Goal: Information Seeking & Learning: Learn about a topic

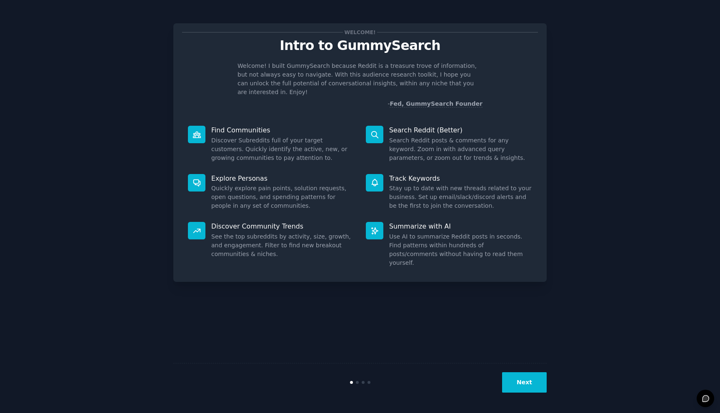
click at [519, 386] on button "Next" at bounding box center [524, 382] width 45 height 20
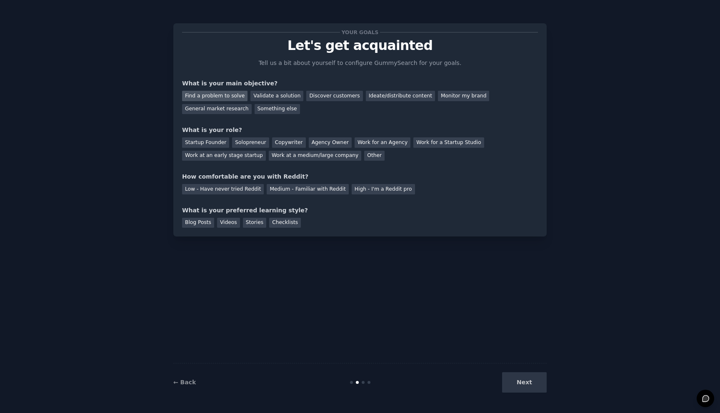
click at [228, 94] on div "Find a problem to solve" at bounding box center [214, 96] width 65 height 10
click at [264, 99] on div "Validate a solution" at bounding box center [276, 96] width 53 height 10
click at [232, 92] on div "Find a problem to solve" at bounding box center [214, 96] width 65 height 10
click at [206, 142] on div "Startup Founder" at bounding box center [205, 142] width 47 height 10
click at [255, 143] on div "Solopreneur" at bounding box center [250, 142] width 37 height 10
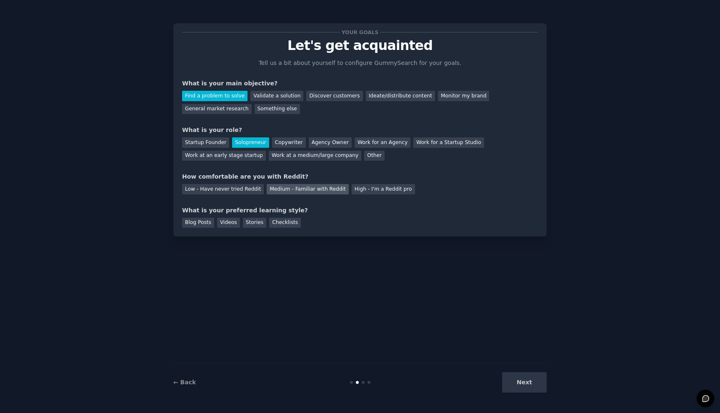
click at [333, 189] on div "Medium - Familiar with Reddit" at bounding box center [308, 189] width 82 height 10
click at [205, 224] on div "Blog Posts" at bounding box center [198, 223] width 32 height 10
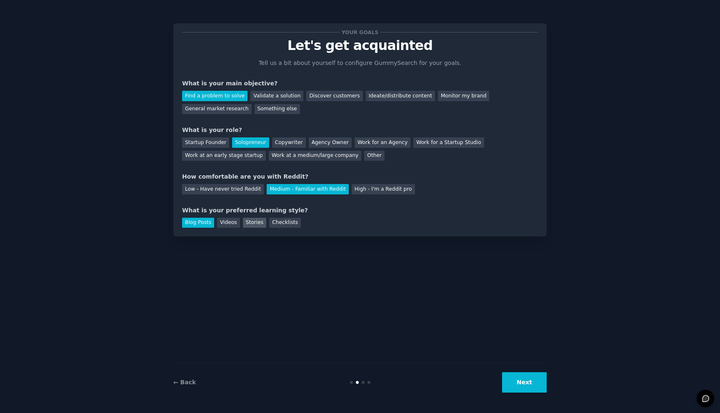
click at [255, 224] on div "Stories" at bounding box center [254, 223] width 23 height 10
click at [196, 225] on div "Blog Posts" at bounding box center [198, 223] width 32 height 10
click at [522, 383] on button "Next" at bounding box center [524, 382] width 45 height 20
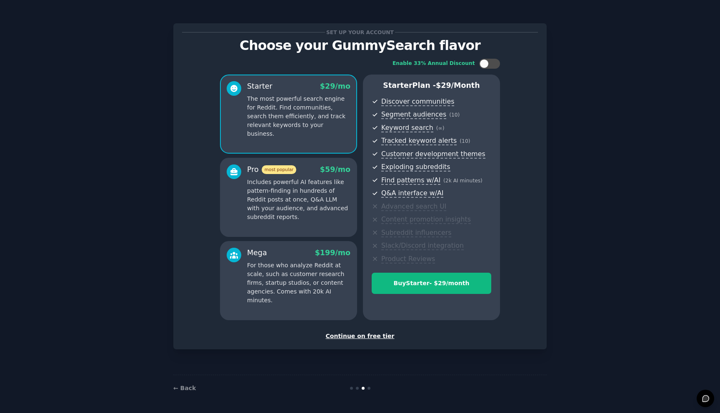
click at [328, 209] on p "Includes powerful AI features like pattern-finding in hundreds of Reddit posts …" at bounding box center [298, 200] width 103 height 44
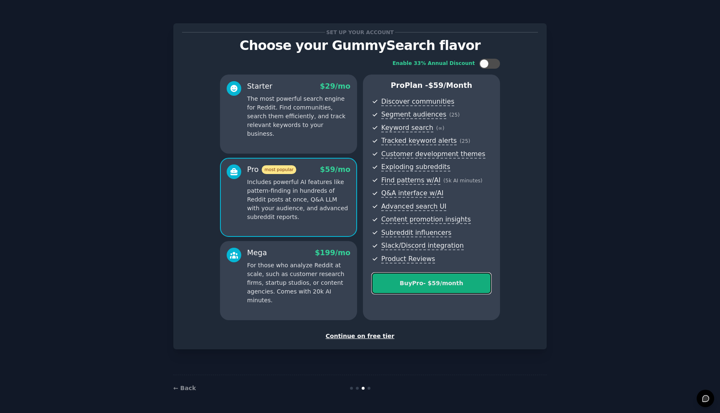
click at [417, 282] on div "Buy Pro - $ 59 /month" at bounding box center [431, 283] width 119 height 9
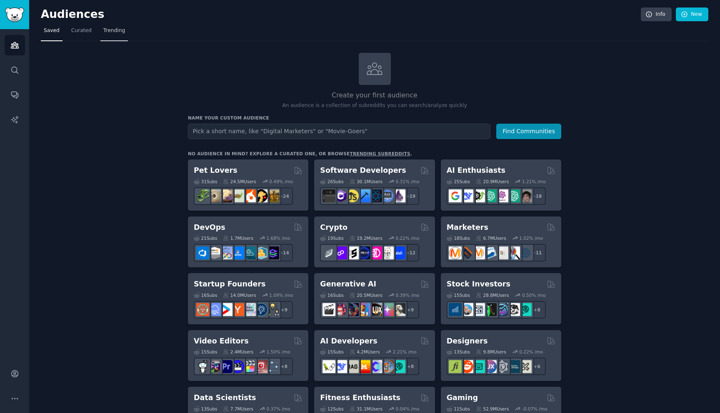
click at [110, 33] on span "Trending" at bounding box center [114, 30] width 22 height 7
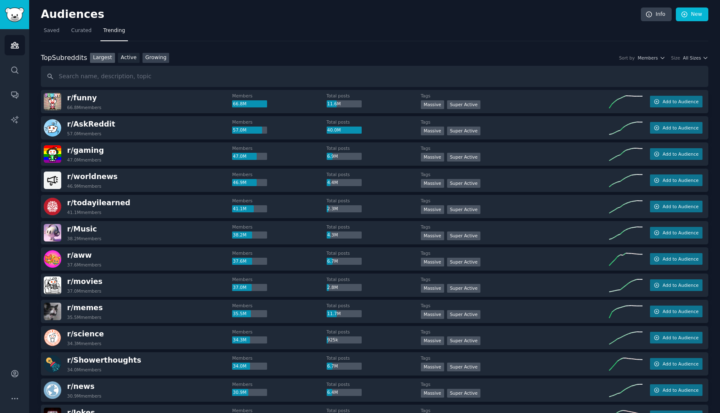
click at [155, 58] on link "Growing" at bounding box center [155, 58] width 27 height 10
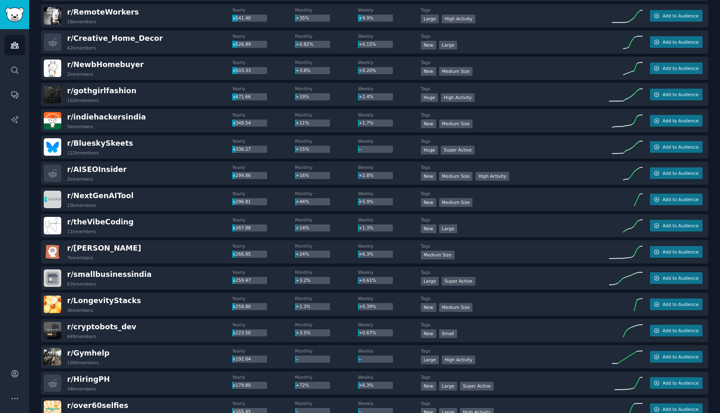
scroll to position [323, 0]
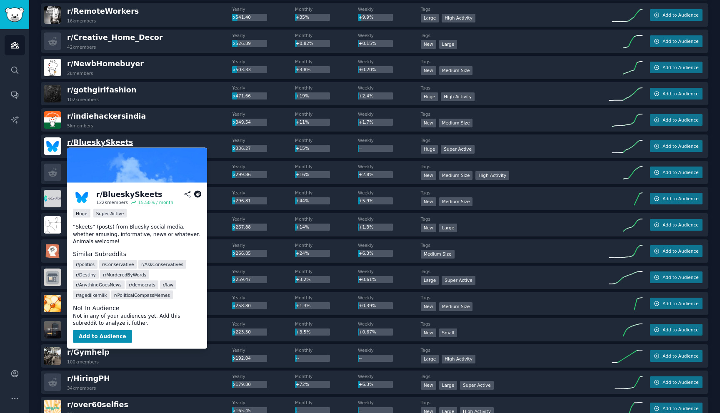
click at [110, 140] on span "r/ BlueskySkeets" at bounding box center [100, 142] width 66 height 8
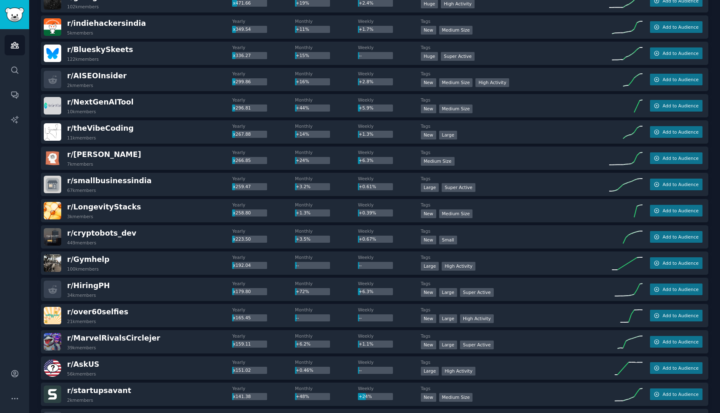
scroll to position [1042, 0]
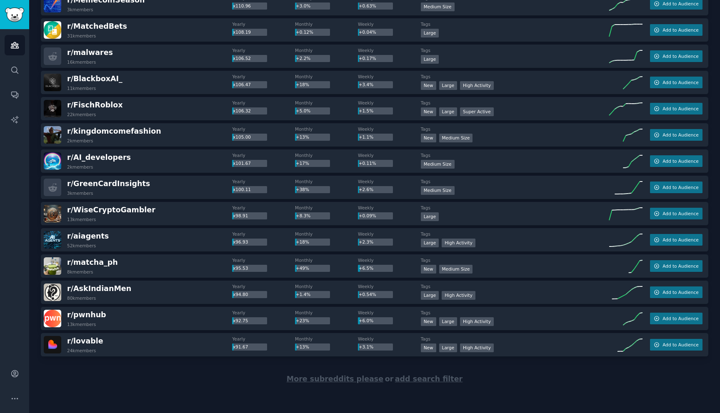
click at [332, 383] on span "More subreddits please" at bounding box center [335, 379] width 97 height 8
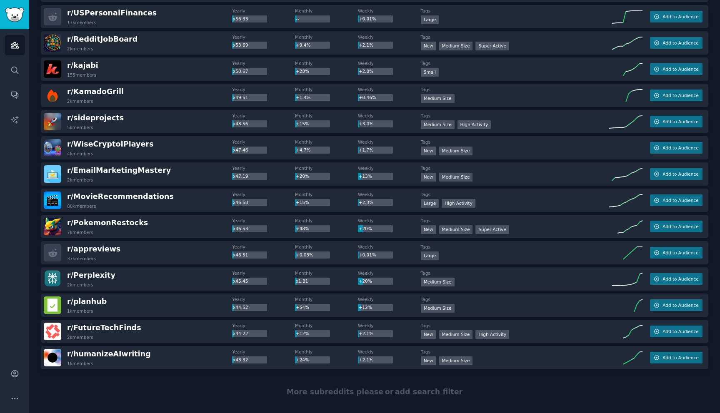
scroll to position [2342, 0]
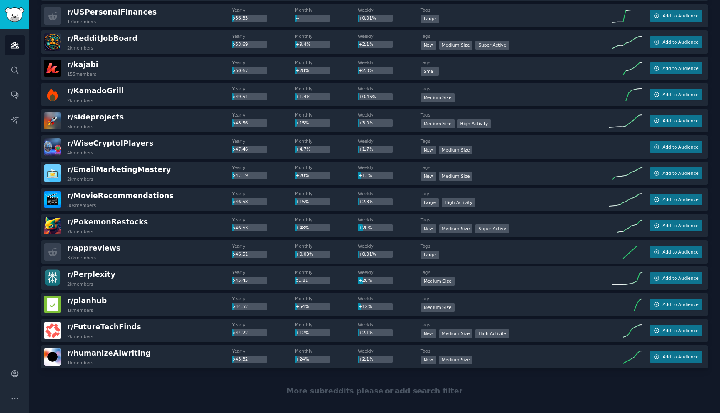
click at [309, 393] on span "More subreddits please" at bounding box center [335, 391] width 97 height 8
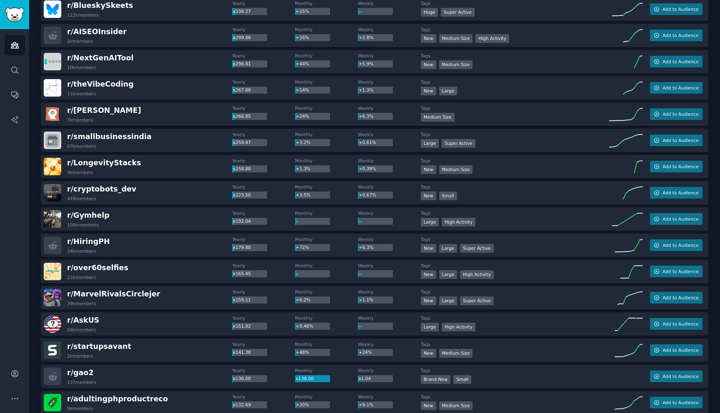
scroll to position [0, 0]
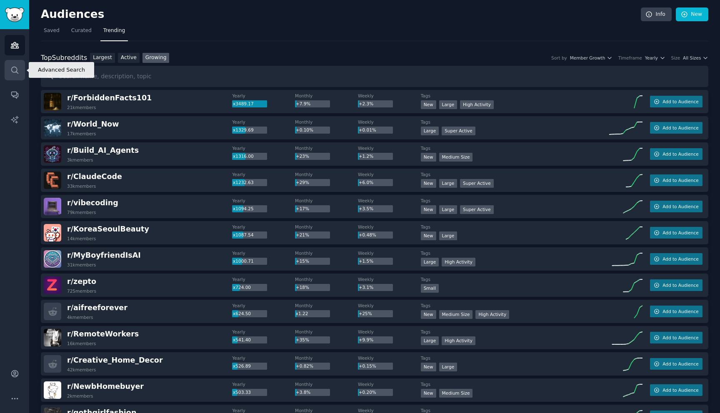
click at [15, 72] on icon "Sidebar" at bounding box center [14, 70] width 7 height 7
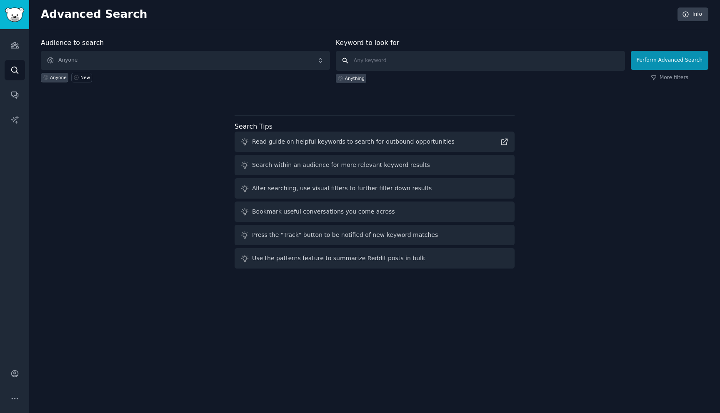
click at [389, 60] on input "text" at bounding box center [480, 61] width 289 height 20
type input "w"
type input "[DEMOGRAPHIC_DATA]"
click button "Perform Advanced Search" at bounding box center [669, 60] width 77 height 19
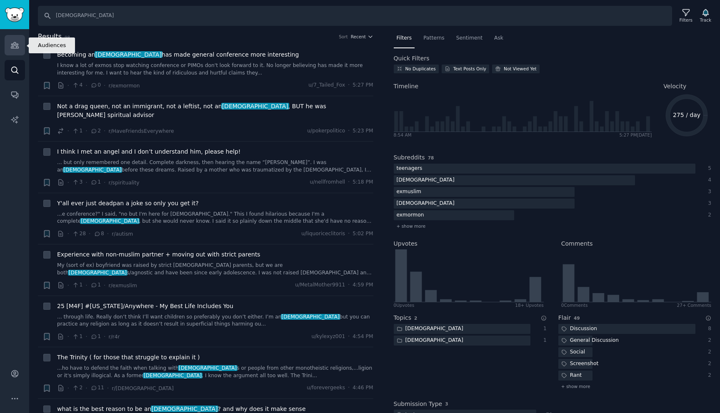
click at [17, 47] on icon "Sidebar" at bounding box center [14, 45] width 9 height 9
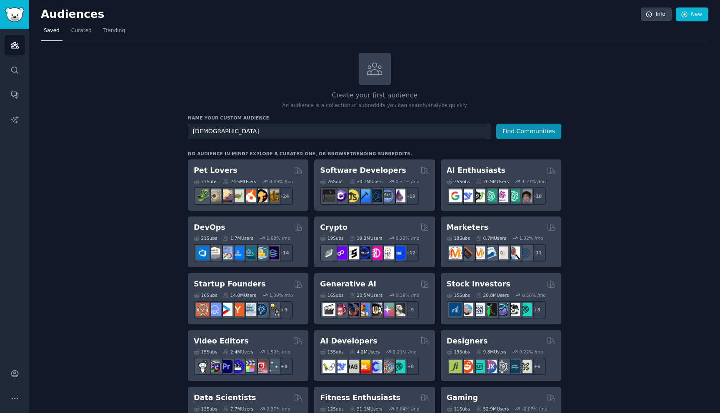
type input "[DEMOGRAPHIC_DATA]"
click at [496, 124] on button "Find Communities" at bounding box center [528, 131] width 65 height 15
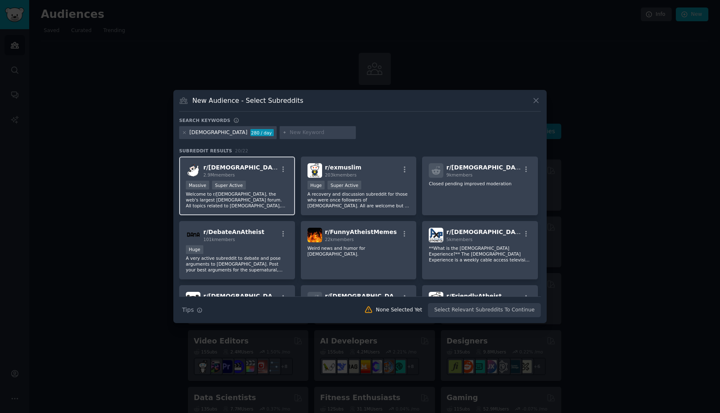
click at [258, 178] on div "r/ [DEMOGRAPHIC_DATA] 2.9M members Massive Super Active Welcome to r/[DEMOGRAPH…" at bounding box center [237, 186] width 116 height 59
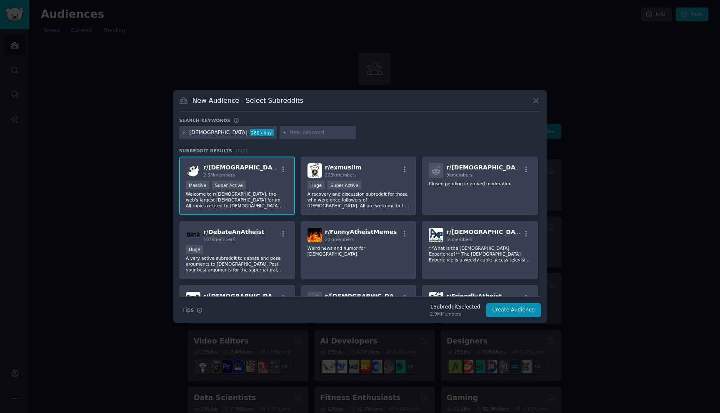
click at [267, 189] on div "Massive Super Active" at bounding box center [237, 186] width 102 height 10
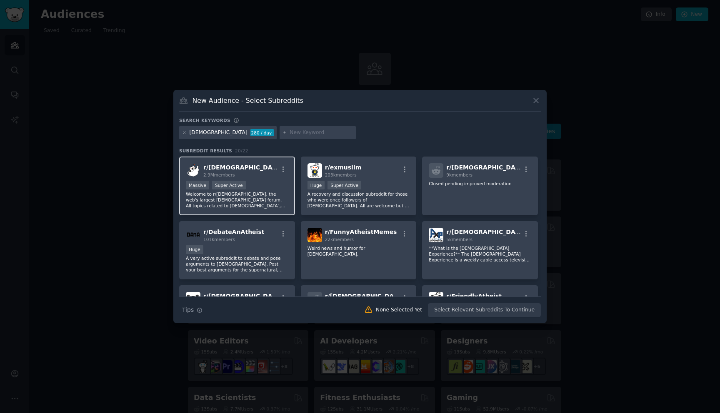
click at [275, 201] on p "Welcome to r/[DEMOGRAPHIC_DATA], the web's largest [DEMOGRAPHIC_DATA] forum. Al…" at bounding box center [237, 199] width 102 height 17
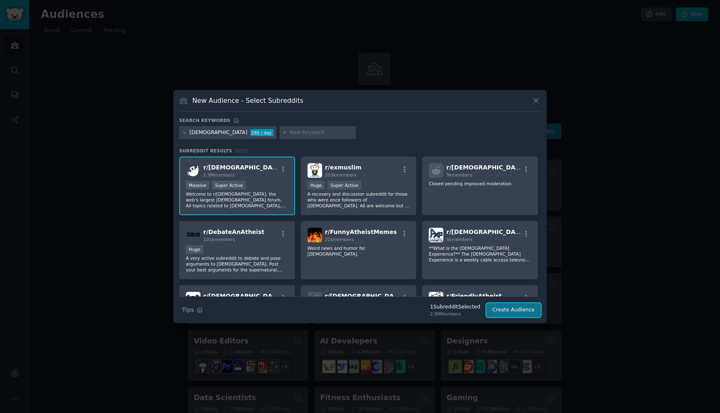
click at [514, 313] on button "Create Audience" at bounding box center [513, 310] width 55 height 14
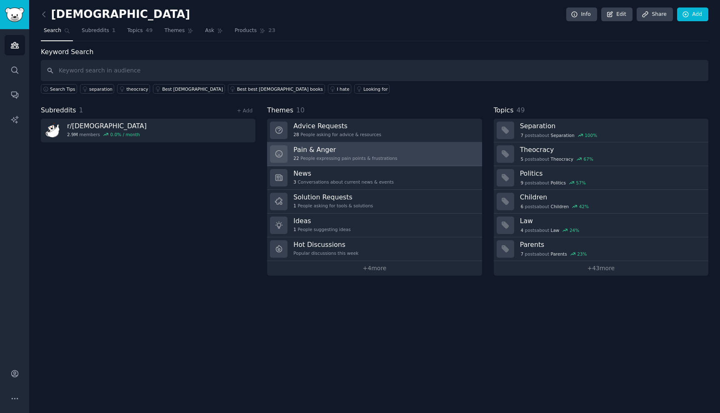
click at [401, 153] on link "Pain & Anger 22 People expressing pain points & frustrations" at bounding box center [374, 154] width 214 height 24
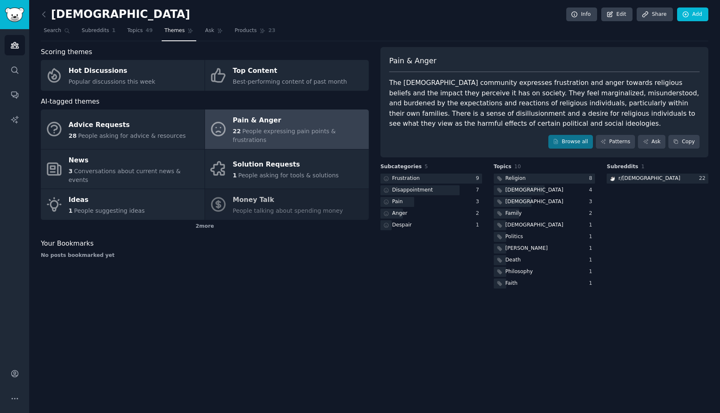
click at [262, 129] on span "People expressing pain points & frustrations" at bounding box center [284, 135] width 103 height 15
click at [248, 122] on div "Pain & Anger" at bounding box center [299, 120] width 132 height 13
click at [609, 142] on link "Patterns" at bounding box center [615, 142] width 39 height 14
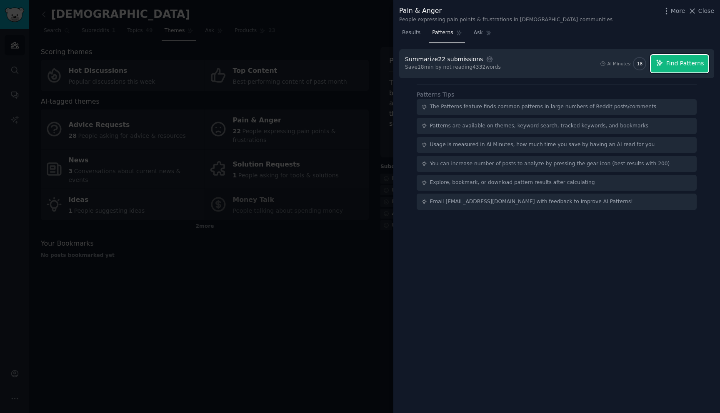
click at [672, 65] on span "Find Patterns" at bounding box center [685, 63] width 38 height 9
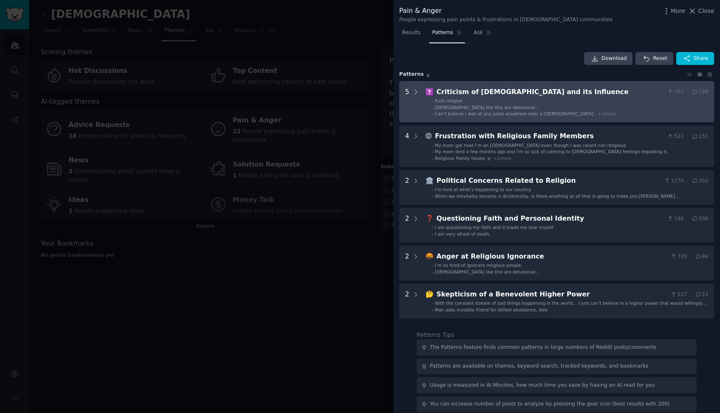
click at [571, 119] on Influence "5 ✝️ Criticism of [DEMOGRAPHIC_DATA] and its Influence 767 · 188 - Fuck religio…" at bounding box center [556, 102] width 315 height 42
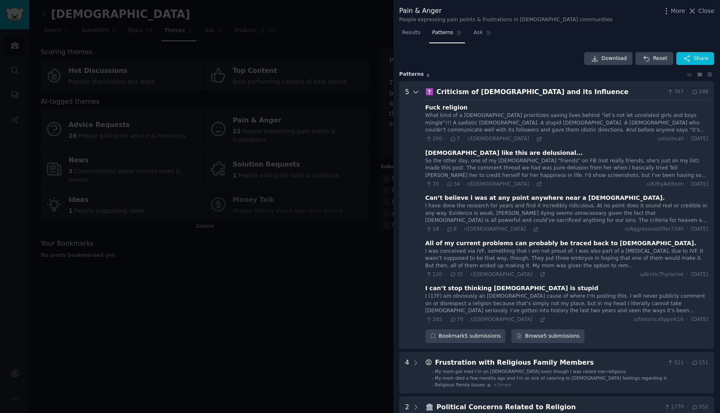
click at [415, 91] on icon at bounding box center [415, 91] width 7 height 7
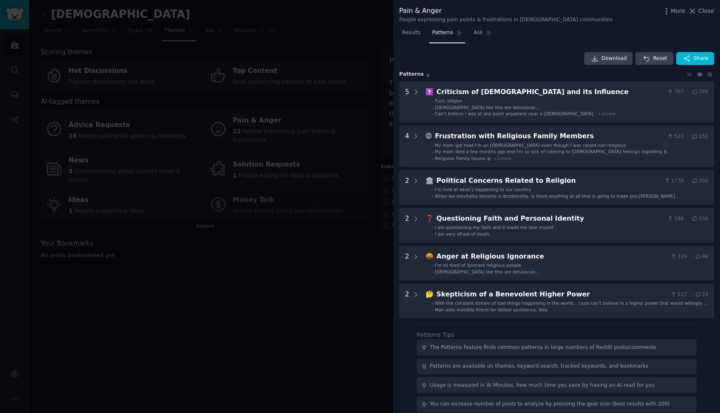
click at [306, 271] on div at bounding box center [360, 206] width 720 height 413
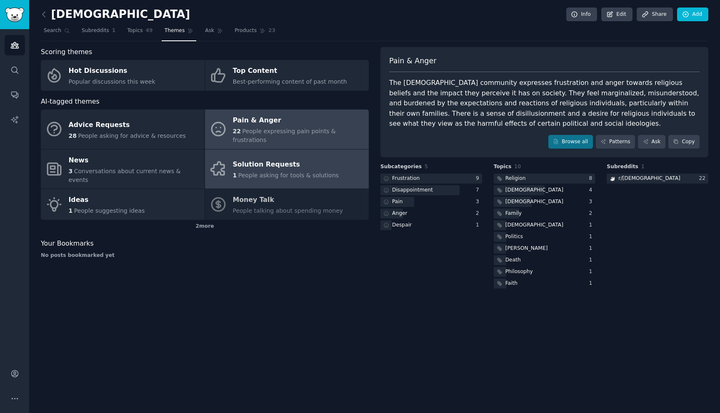
click at [320, 172] on span "People asking for tools & solutions" at bounding box center [288, 175] width 100 height 7
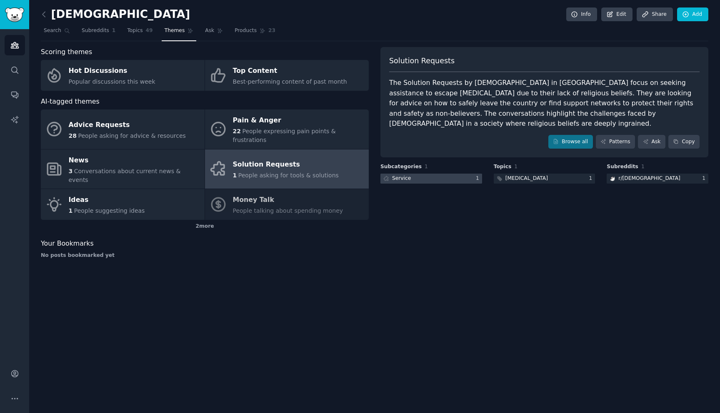
click at [432, 174] on div at bounding box center [431, 179] width 102 height 10
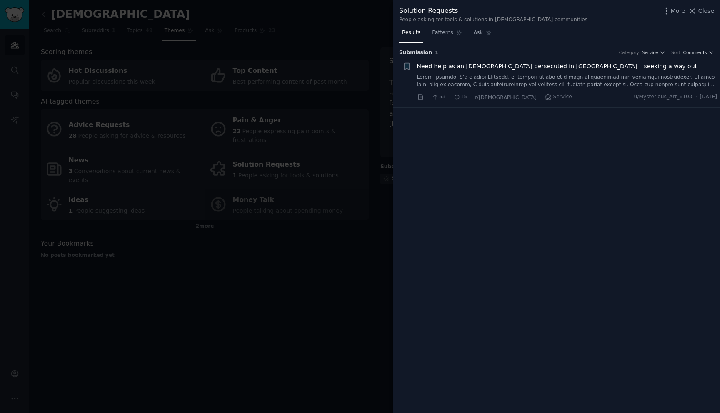
click at [484, 79] on link at bounding box center [567, 81] width 300 height 15
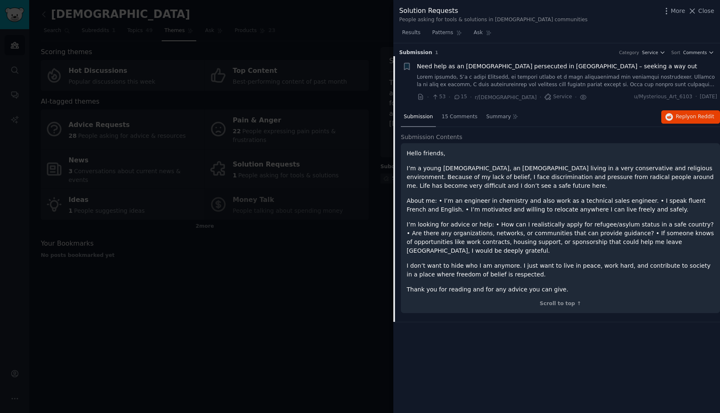
click at [484, 79] on link at bounding box center [567, 81] width 300 height 15
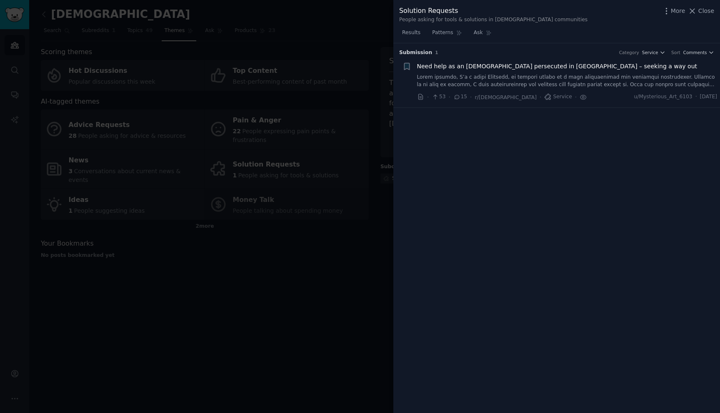
click at [612, 78] on link at bounding box center [567, 81] width 300 height 15
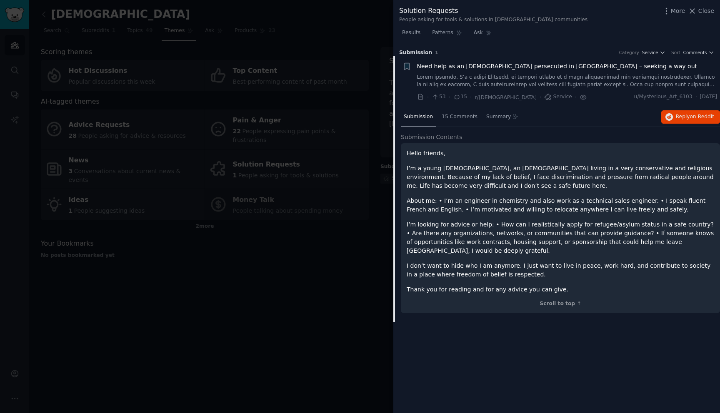
click at [338, 321] on div at bounding box center [360, 206] width 720 height 413
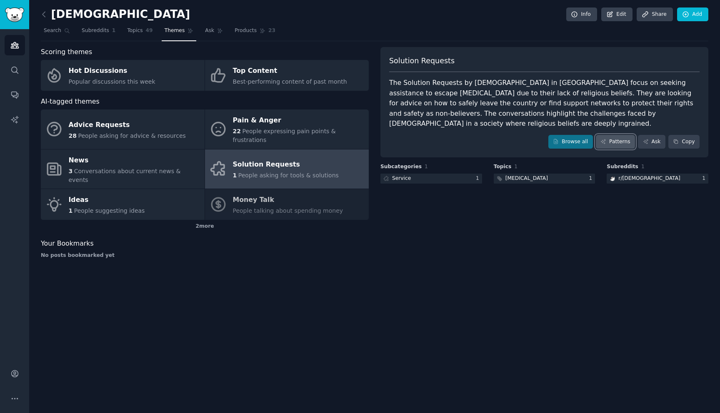
click at [620, 135] on link "Patterns" at bounding box center [615, 142] width 39 height 14
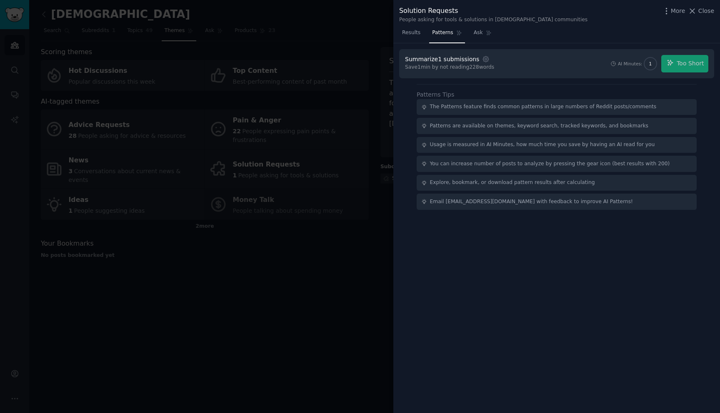
click at [354, 239] on div at bounding box center [360, 206] width 720 height 413
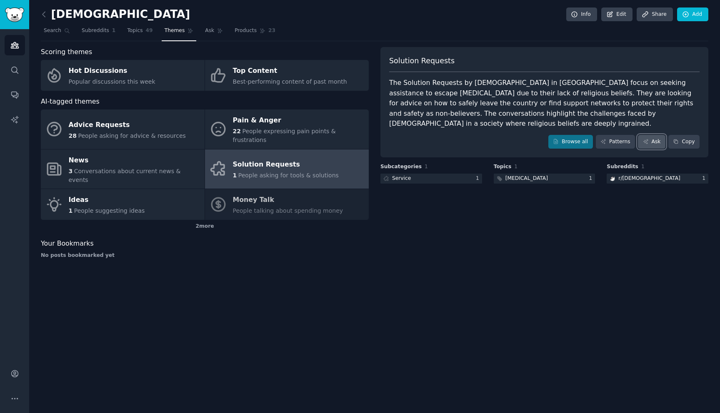
click at [653, 135] on link "Ask" at bounding box center [651, 142] width 27 height 14
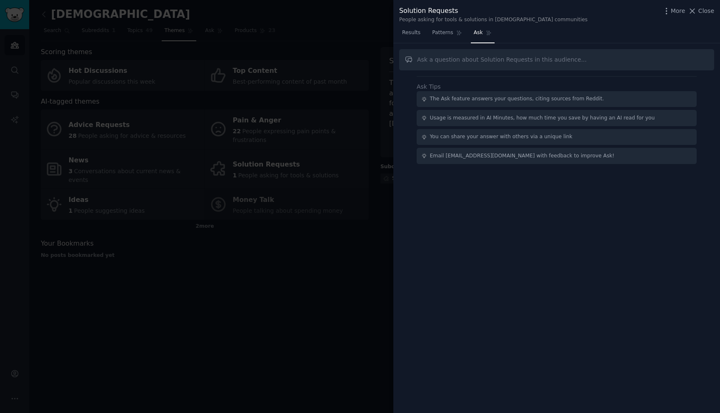
click at [362, 238] on div at bounding box center [360, 206] width 720 height 413
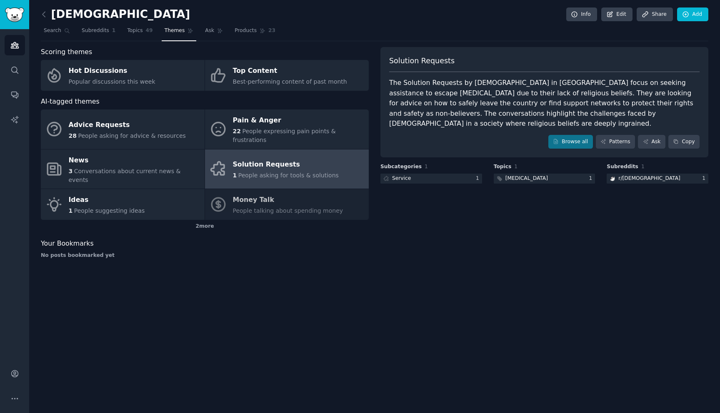
click at [244, 187] on div "Advice Requests 28 People asking for advice & resources Pain & Anger 22 People …" at bounding box center [205, 165] width 328 height 110
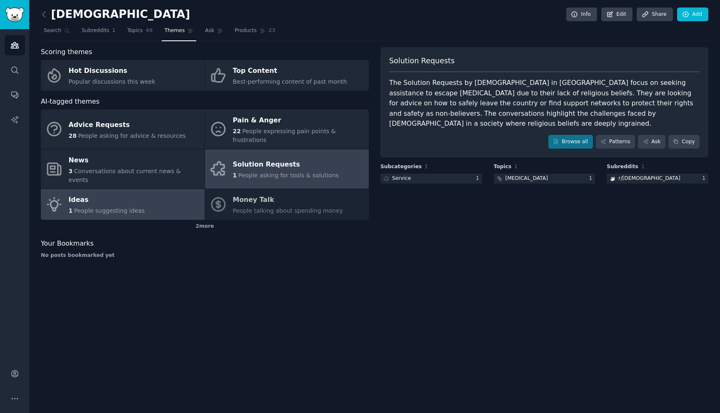
click at [172, 195] on link "Ideas 1 People suggesting ideas" at bounding box center [123, 204] width 164 height 31
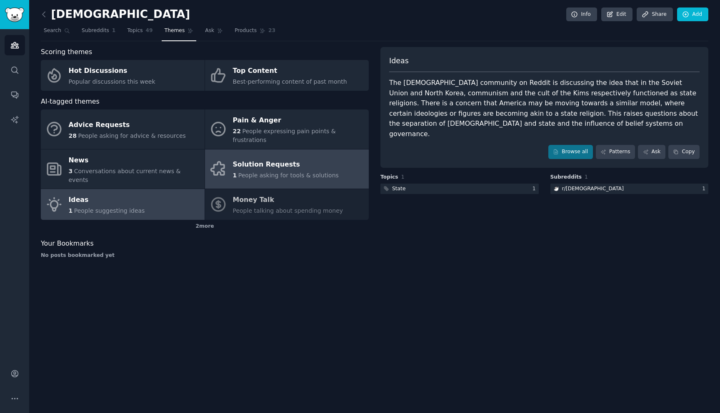
click at [259, 158] on div "Solution Requests" at bounding box center [286, 164] width 106 height 13
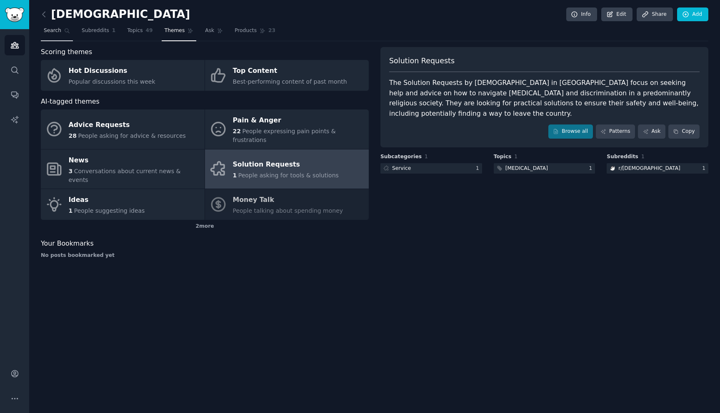
click at [68, 32] on icon at bounding box center [67, 31] width 5 height 5
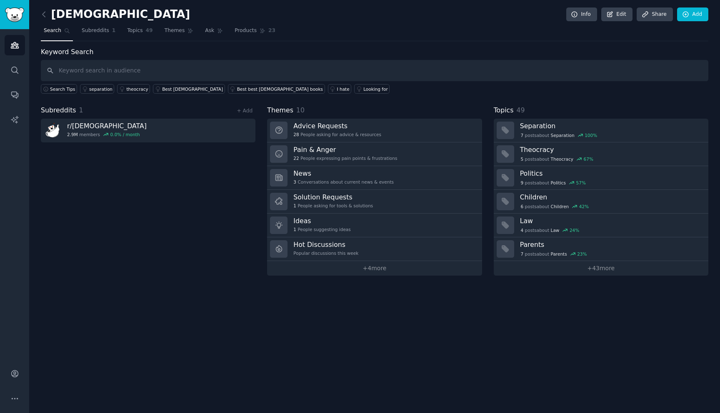
click at [68, 32] on icon at bounding box center [67, 31] width 5 height 5
click at [16, 48] on icon "Sidebar" at bounding box center [14, 45] width 7 height 6
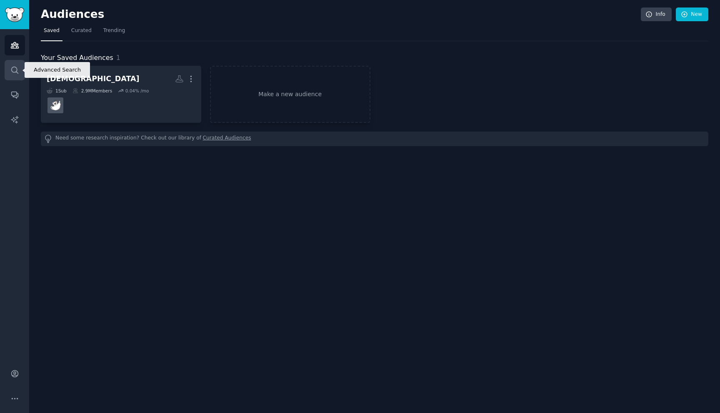
click at [14, 70] on icon "Sidebar" at bounding box center [14, 70] width 9 height 9
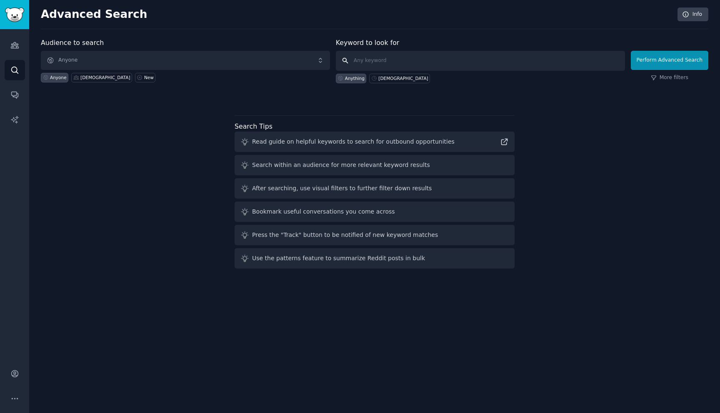
click at [370, 62] on input "text" at bounding box center [480, 61] width 289 height 20
type input "[DEMOGRAPHIC_DATA] app"
click at [689, 60] on button "Perform Advanced Search" at bounding box center [669, 60] width 77 height 19
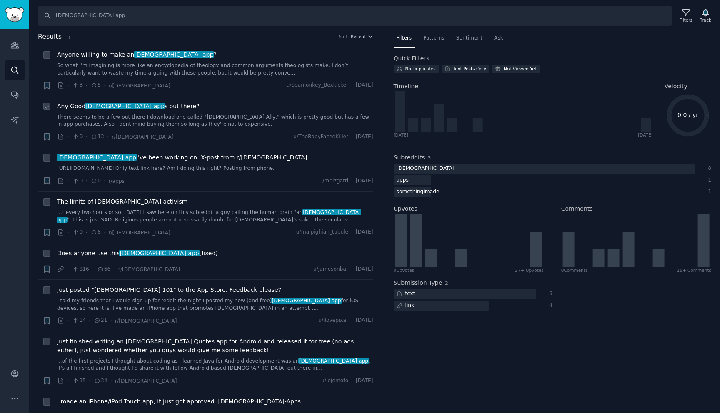
click at [228, 121] on link "There seems to be a few out there I download one called "[DEMOGRAPHIC_DATA] All…" at bounding box center [215, 121] width 316 height 15
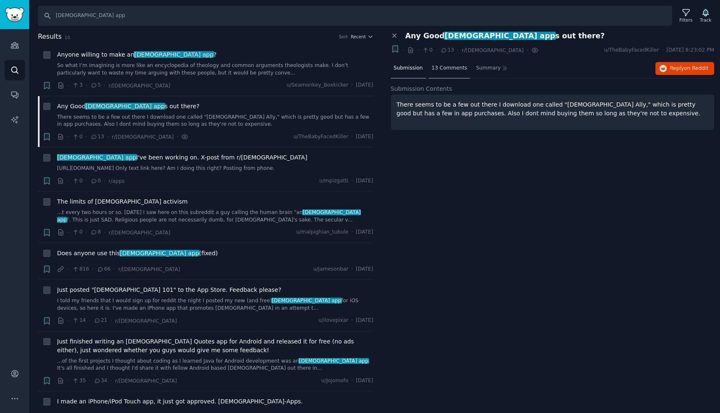
click at [441, 60] on div "13 Comments" at bounding box center [450, 69] width 42 height 20
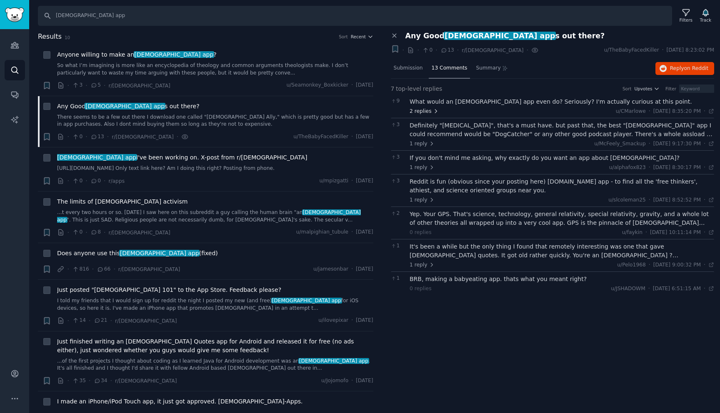
click at [428, 109] on span "2 replies" at bounding box center [423, 111] width 29 height 7
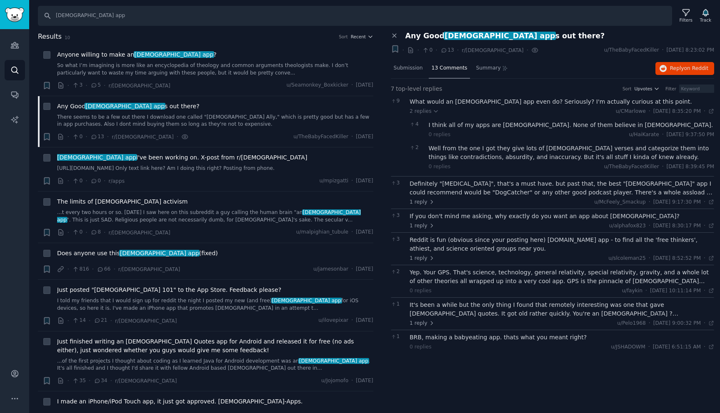
click at [508, 225] on div "1 reply u/alphafox823 · [DATE] 8:30:17 PM Sun 11/30/2014 ·" at bounding box center [561, 225] width 304 height 7
click at [424, 223] on span "1 reply" at bounding box center [421, 225] width 25 height 7
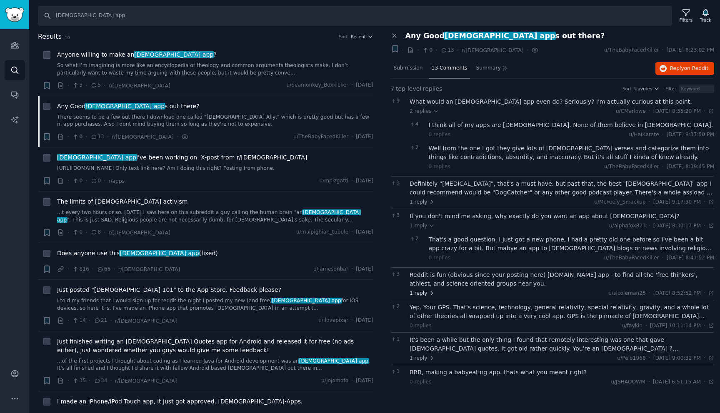
click at [422, 293] on span "1 reply" at bounding box center [421, 293] width 25 height 7
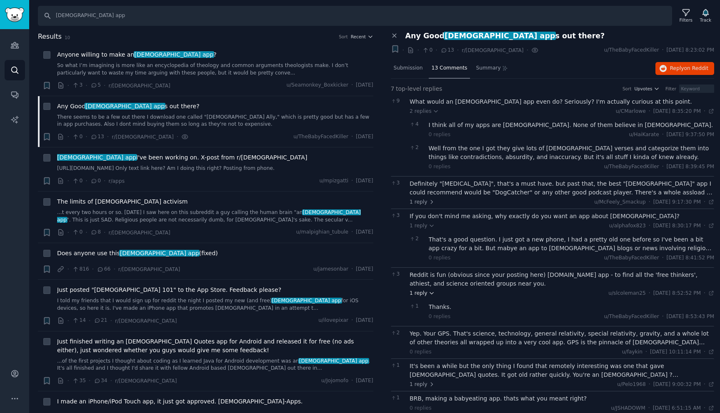
scroll to position [10, 0]
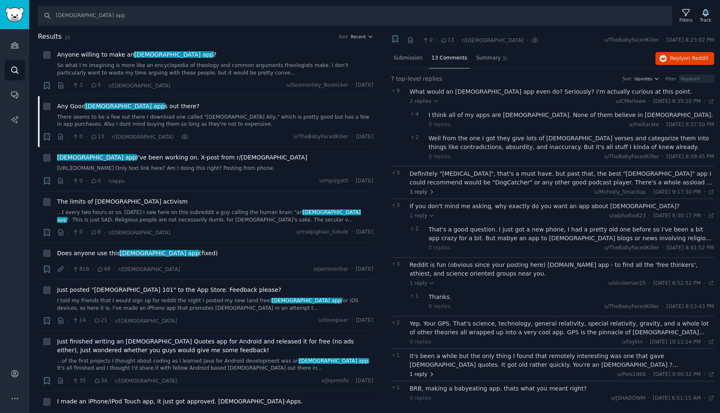
click at [421, 376] on span "1 reply" at bounding box center [421, 374] width 25 height 7
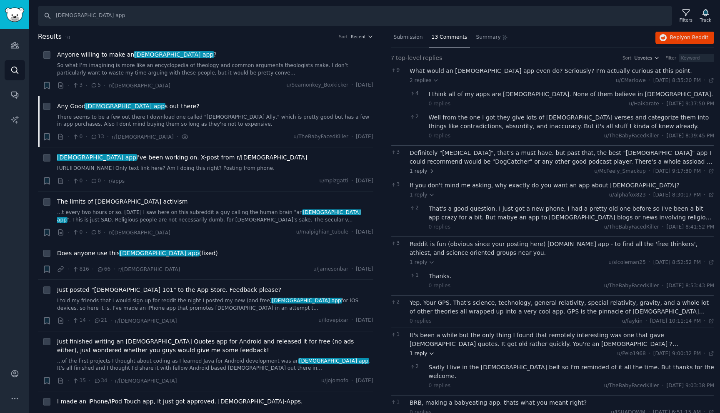
scroll to position [36, 0]
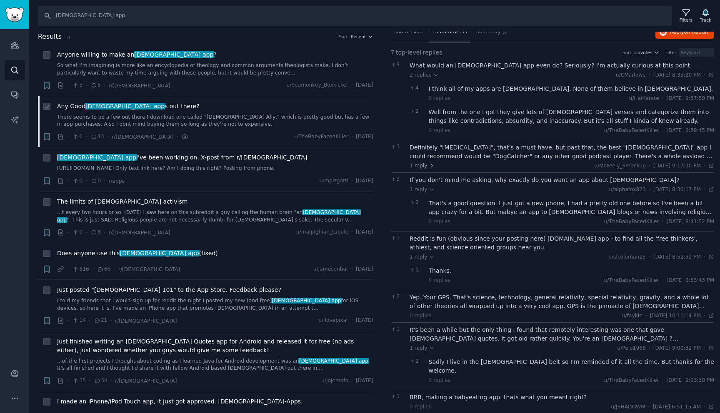
click at [222, 120] on link "There seems to be a few out there I download one called "[DEMOGRAPHIC_DATA] All…" at bounding box center [215, 121] width 316 height 15
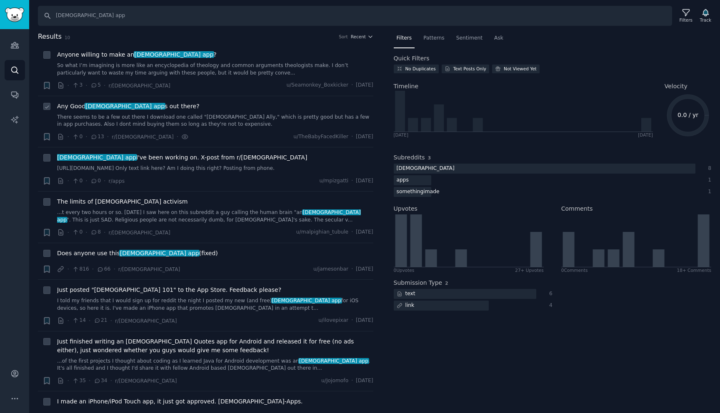
click at [212, 116] on link "There seems to be a few out there I download one called "[DEMOGRAPHIC_DATA] All…" at bounding box center [215, 121] width 316 height 15
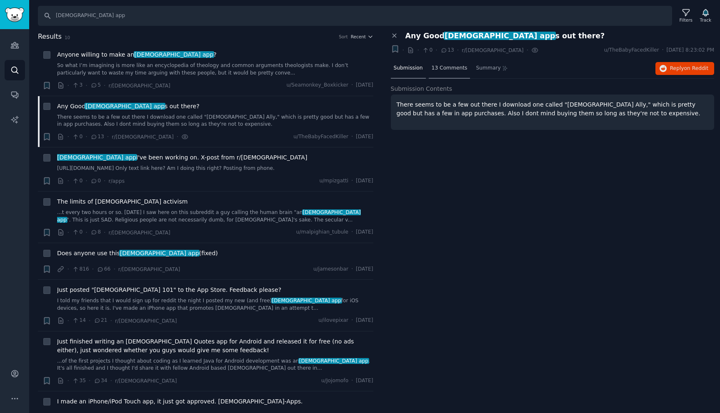
click at [437, 67] on span "13 Comments" at bounding box center [449, 68] width 36 height 7
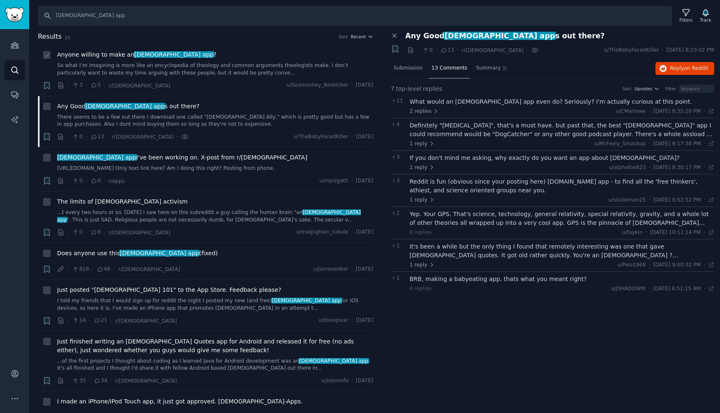
click at [241, 75] on link "So what I’m imagining is more like an encyclopedia of theology and common argum…" at bounding box center [215, 69] width 316 height 15
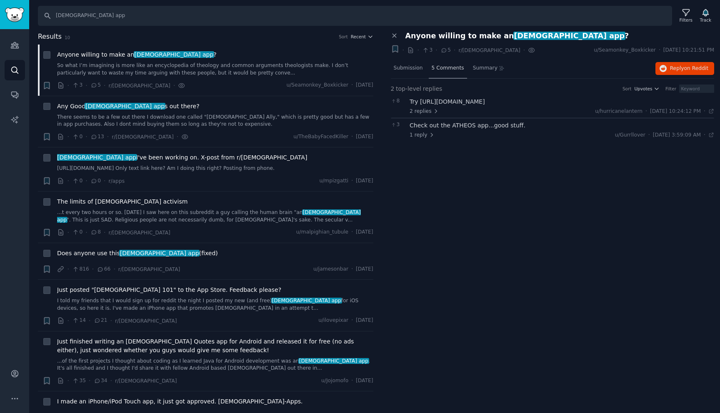
click at [446, 70] on span "5 Comments" at bounding box center [447, 68] width 32 height 7
click at [444, 67] on span "5 Comments" at bounding box center [447, 68] width 32 height 7
click at [427, 114] on span "2 replies" at bounding box center [423, 111] width 29 height 7
click at [419, 185] on span "1 reply" at bounding box center [421, 184] width 25 height 7
click at [223, 77] on div "Anyone willing to make an [DEMOGRAPHIC_DATA] app ? So what I’m imagining is mor…" at bounding box center [215, 70] width 316 height 40
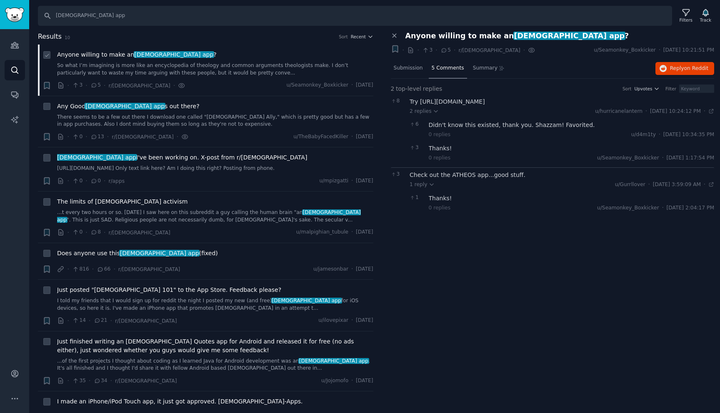
click at [232, 64] on link "So what I’m imagining is more like an encyclopedia of theology and common argum…" at bounding box center [215, 69] width 316 height 15
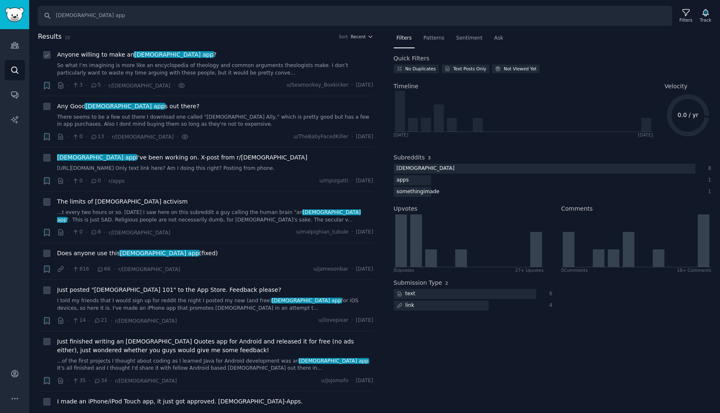
click at [232, 66] on link "So what I’m imagining is more like an encyclopedia of theology and common argum…" at bounding box center [215, 69] width 316 height 15
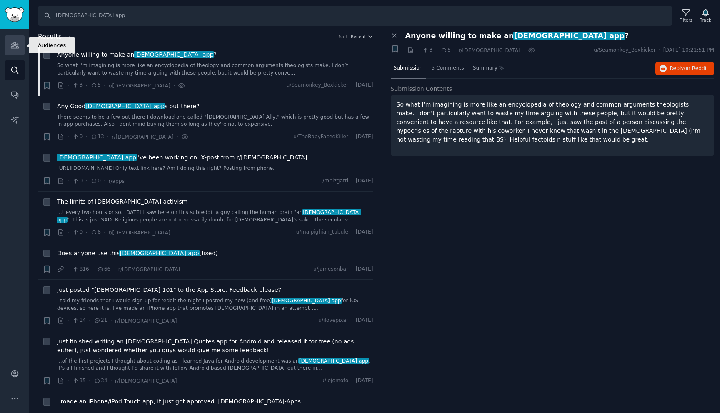
click at [7, 45] on link "Audiences" at bounding box center [15, 45] width 20 height 20
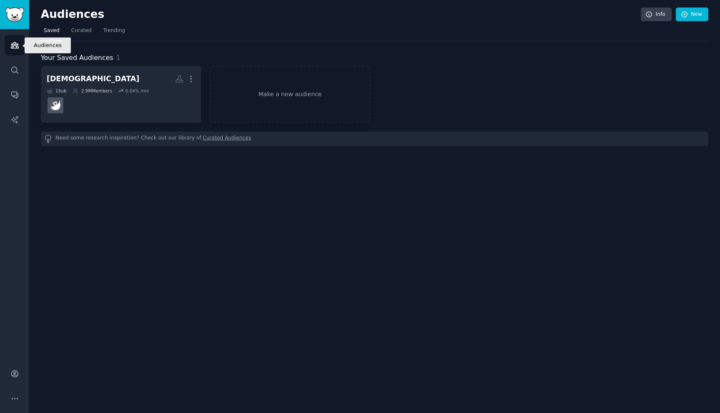
click at [19, 39] on link "Audiences" at bounding box center [15, 45] width 20 height 20
click at [13, 20] on img "Sidebar" at bounding box center [14, 14] width 19 height 15
click at [107, 32] on span "Trending" at bounding box center [114, 30] width 22 height 7
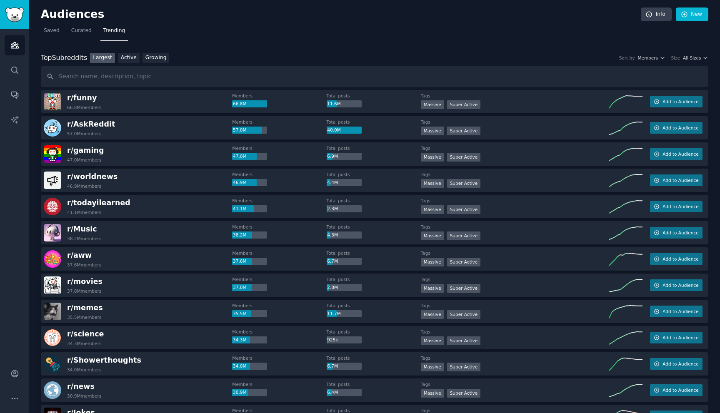
click at [80, 78] on input "text" at bounding box center [374, 76] width 667 height 21
type input "[MEDICAL_DATA]"
click at [11, 66] on icon "Sidebar" at bounding box center [14, 70] width 9 height 9
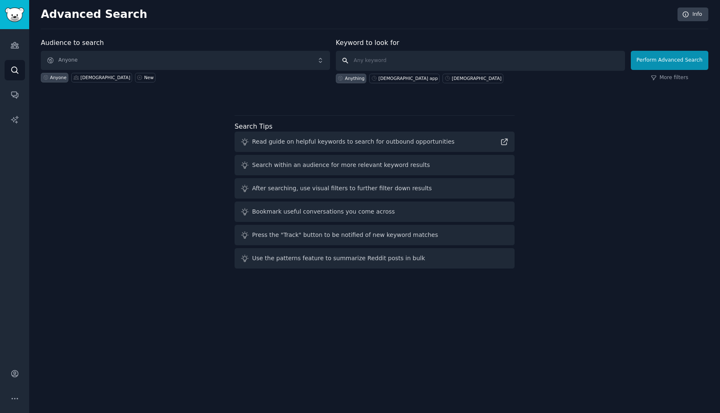
click at [368, 62] on input "text" at bounding box center [480, 61] width 289 height 20
type input "[MEDICAL_DATA] app"
click button "Perform Advanced Search" at bounding box center [669, 60] width 77 height 19
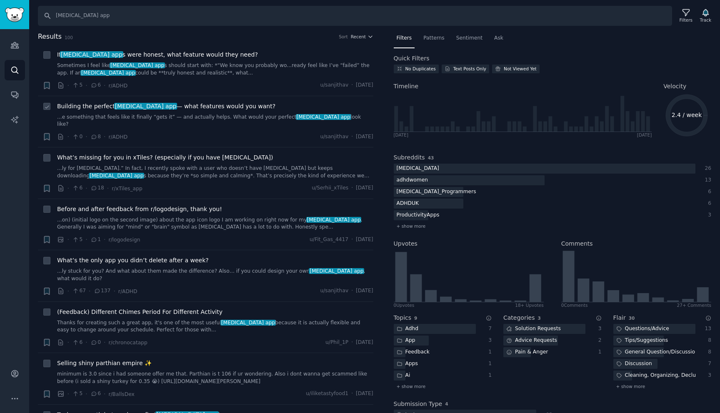
click at [264, 110] on div "Building the perfect [MEDICAL_DATA] app — what features would you want?" at bounding box center [215, 106] width 316 height 9
click at [237, 117] on link "...e something that feels like it finally “gets it” — and actually helps. What …" at bounding box center [215, 121] width 316 height 15
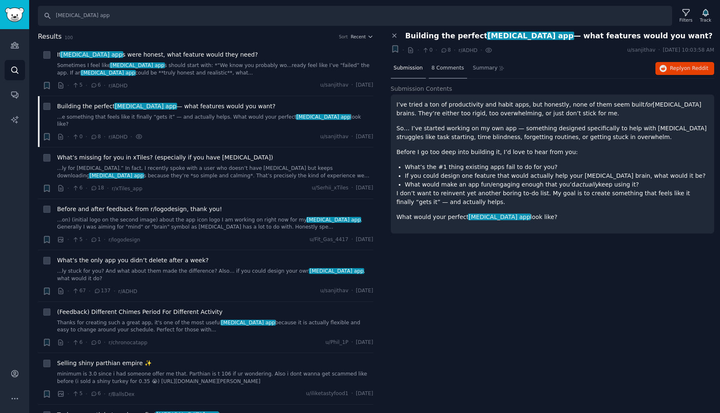
click at [444, 73] on div "8 Comments" at bounding box center [448, 69] width 38 height 20
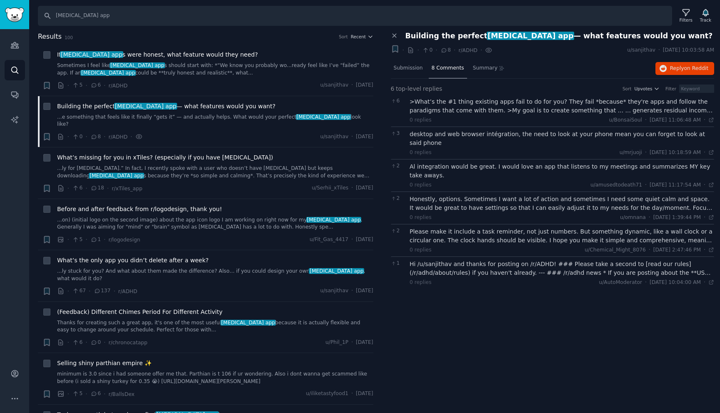
click at [473, 114] on div ">What’s the #1 thing existing apps fail to do for you? They fail *because* they…" at bounding box center [561, 105] width 304 height 17
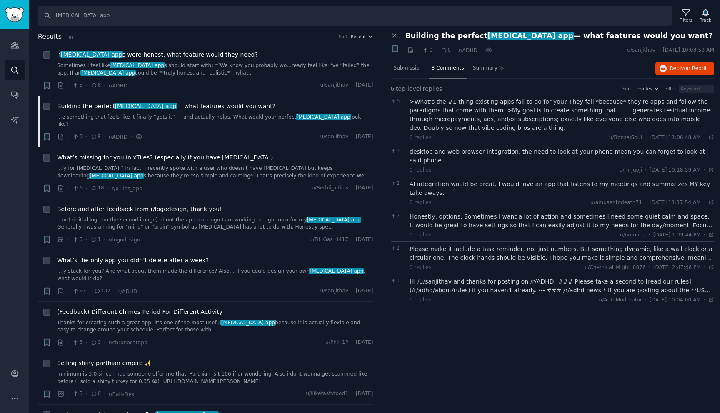
click at [481, 167] on div "0 replies u/mrjuoji · [DATE] 10:18:59 AM Thu 9/25/2025 ·" at bounding box center [561, 170] width 304 height 7
click at [496, 167] on div "0 replies u/mrjuoji · [DATE] 10:18:59 AM Thu 9/25/2025 ·" at bounding box center [561, 170] width 304 height 7
click at [500, 155] on div "desktop and web browser intégration, the need to look at your phone mean you ca…" at bounding box center [561, 155] width 304 height 17
click at [489, 181] on div "Al integration would be great. I would love an app that listens to my meetings …" at bounding box center [561, 188] width 304 height 17
click at [510, 217] on div "Honestly, options. Sometimes I want a lot of action and sometimes I need some q…" at bounding box center [561, 220] width 304 height 17
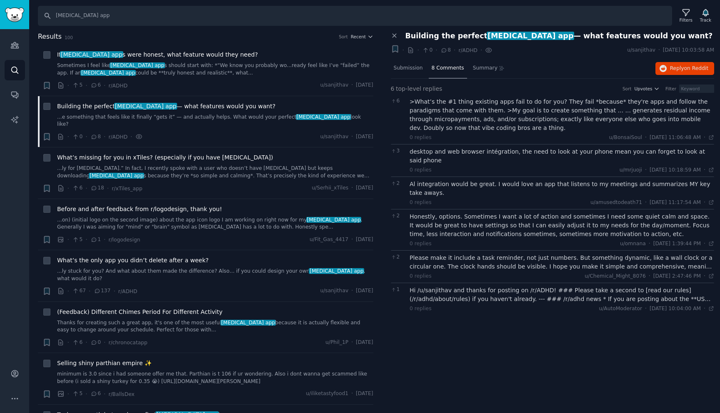
click at [508, 257] on div "Please make it include a task reminder, not just numbers. But something dynamic…" at bounding box center [561, 262] width 304 height 17
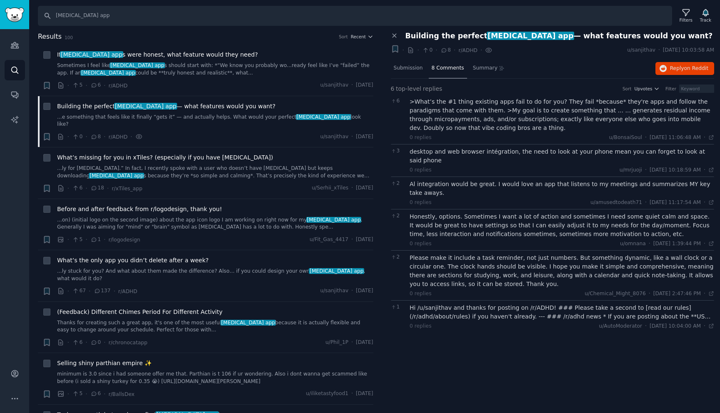
click at [529, 304] on div "Hi /u/sanjithav and thanks for posting on /r/ADHD! ### Please take a second to …" at bounding box center [561, 312] width 304 height 17
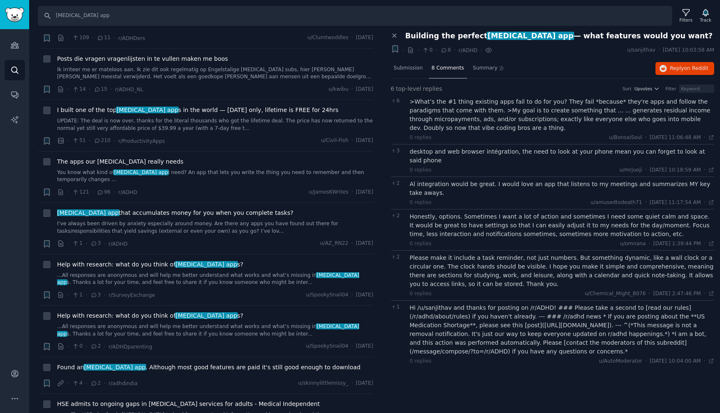
scroll to position [572, 0]
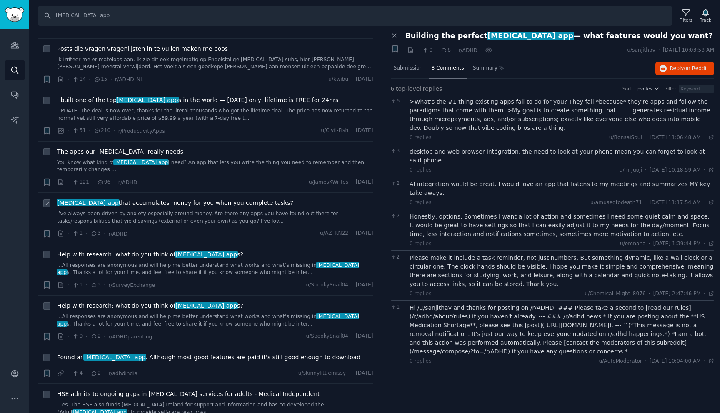
click at [248, 210] on link "I’ve always been driven by anxiety especially around money. Are there any apps …" at bounding box center [215, 217] width 316 height 15
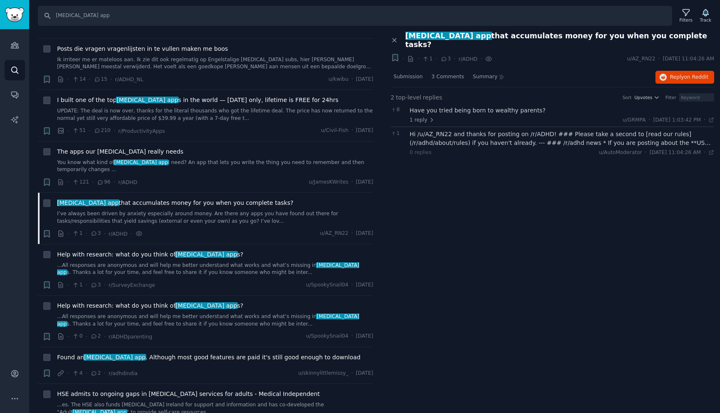
click at [443, 57] on icon at bounding box center [443, 59] width 5 height 4
